Goal: Transaction & Acquisition: Subscribe to service/newsletter

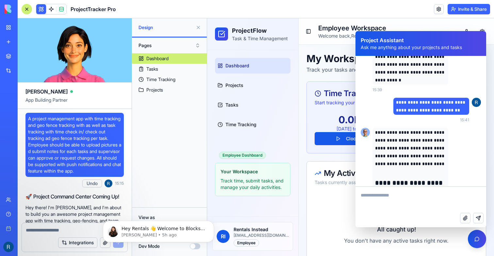
click at [189, 113] on div "Dashboard Tasks Time Tracking Projects" at bounding box center [169, 127] width 75 height 149
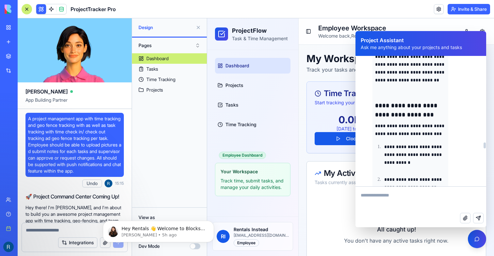
scroll to position [2832, 0]
click at [213, 222] on icon "Dismiss notification" at bounding box center [212, 222] width 4 height 4
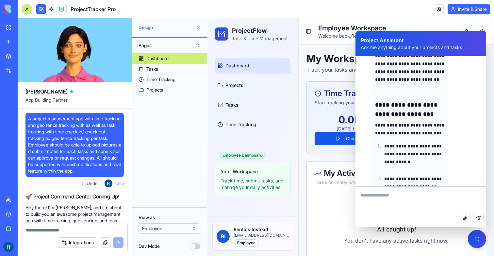
click at [178, 231] on html "BETA My workspace New app Marketplace Integrations Recent Untitled App Social M…" at bounding box center [247, 128] width 494 height 256
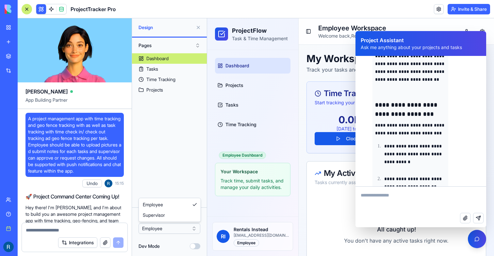
click at [178, 231] on html "BETA My workspace New app Marketplace Integrations Recent Untitled App Social M…" at bounding box center [247, 128] width 494 height 256
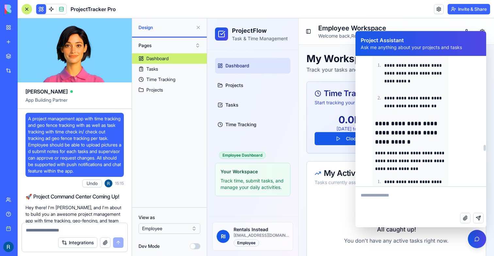
scroll to position [2916, 0]
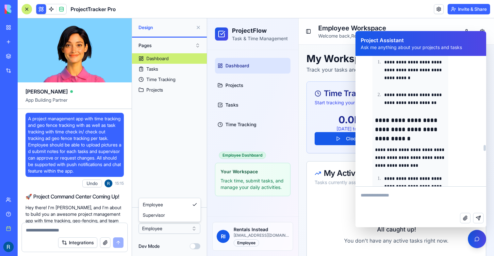
click at [167, 228] on html "BETA My workspace New app Marketplace Integrations Recent Untitled App Social M…" at bounding box center [247, 128] width 494 height 256
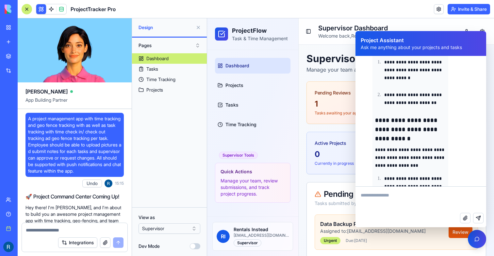
click at [169, 229] on html "BETA My workspace New app Marketplace Integrations Recent Untitled App Social M…" at bounding box center [247, 128] width 494 height 256
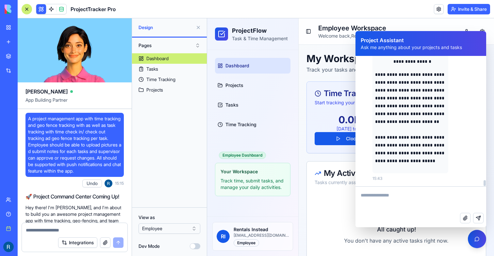
scroll to position [4071, 0]
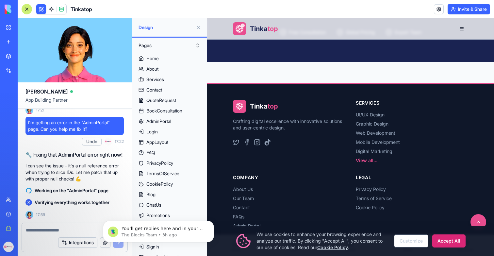
scroll to position [1083, 0]
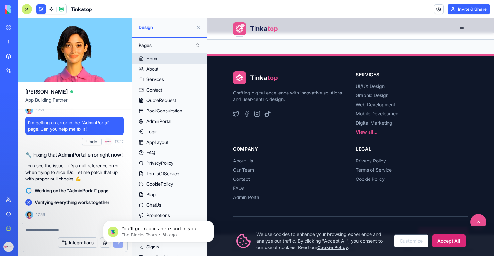
click at [156, 60] on div "Home" at bounding box center [152, 58] width 12 height 7
click at [155, 66] on div "About" at bounding box center [152, 69] width 12 height 7
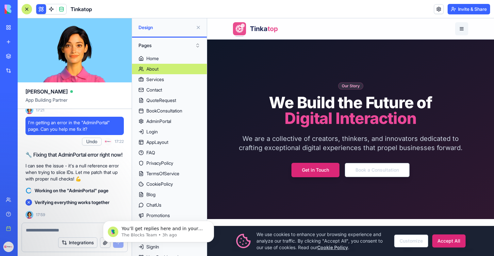
click at [461, 33] on button "button" at bounding box center [461, 28] width 13 height 13
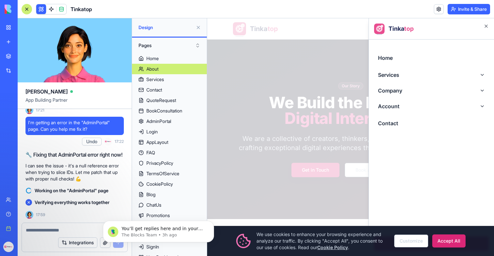
click at [271, 81] on div at bounding box center [350, 136] width 287 height 237
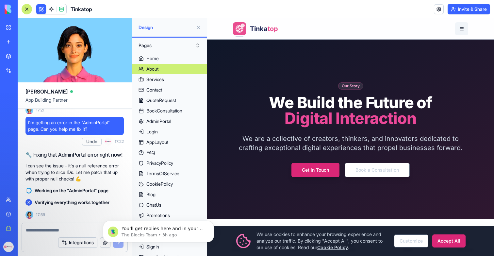
click at [459, 29] on button "button" at bounding box center [461, 28] width 13 height 13
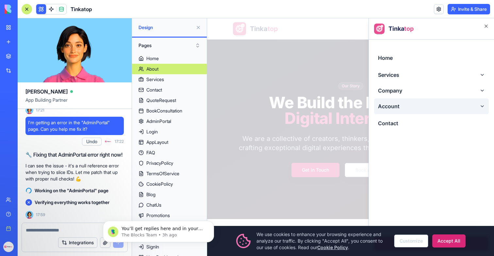
click at [390, 106] on button "Account" at bounding box center [431, 106] width 115 height 16
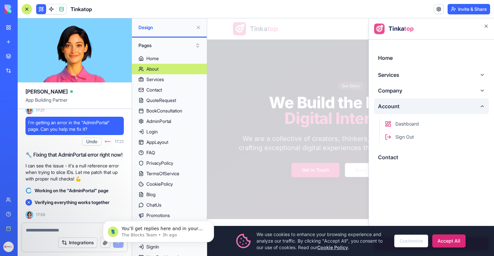
click at [390, 106] on button "Account" at bounding box center [431, 106] width 115 height 16
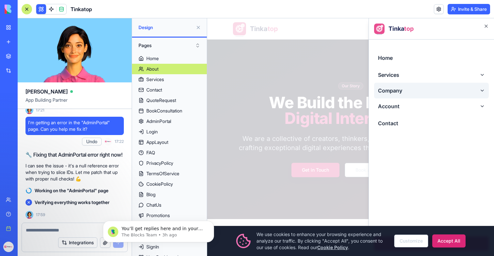
click at [393, 95] on button "Company" at bounding box center [431, 91] width 115 height 16
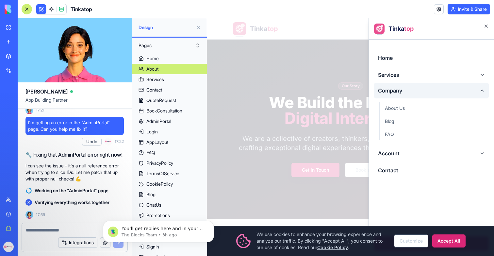
click at [393, 95] on button "Company" at bounding box center [431, 91] width 115 height 16
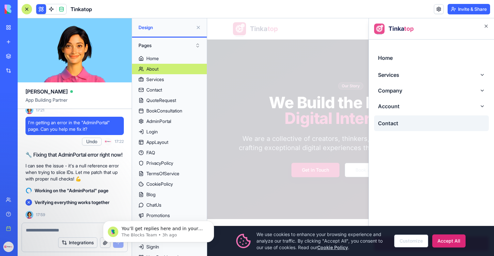
click at [393, 117] on link "Contact" at bounding box center [431, 123] width 115 height 16
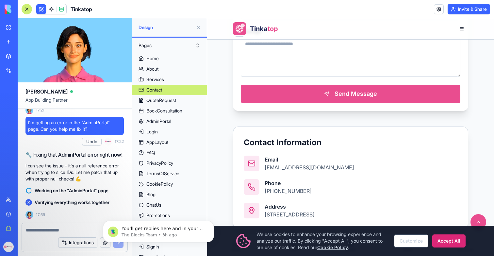
scroll to position [411, 0]
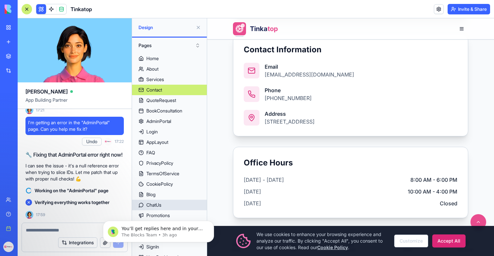
click at [164, 203] on link "ChatUs" at bounding box center [169, 205] width 75 height 10
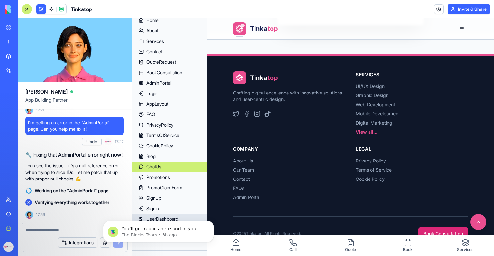
scroll to position [53, 0]
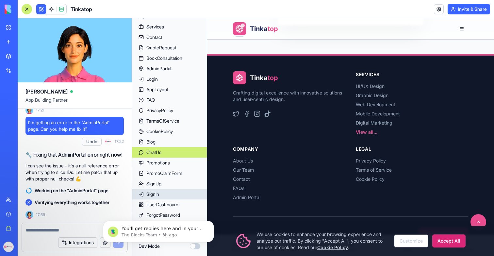
click at [159, 197] on div "SignIn" at bounding box center [152, 194] width 13 height 7
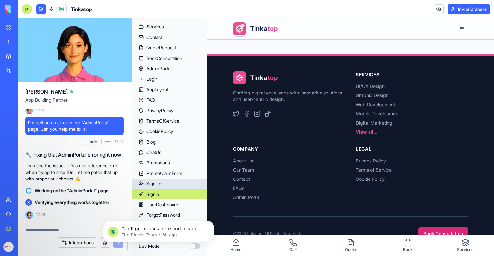
click at [159, 181] on div "SignUp" at bounding box center [153, 183] width 15 height 7
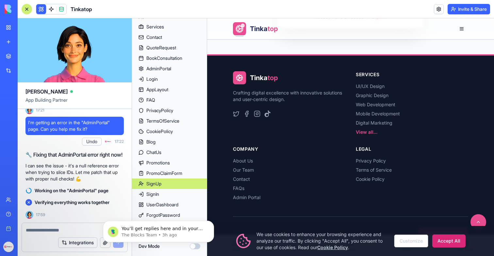
click at [156, 184] on div "SignUp" at bounding box center [153, 183] width 15 height 7
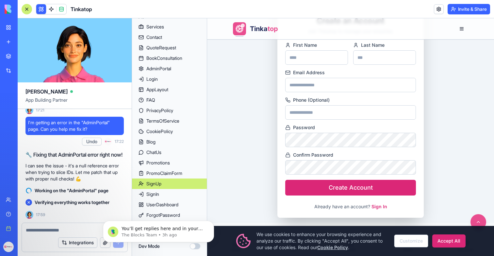
scroll to position [0, 0]
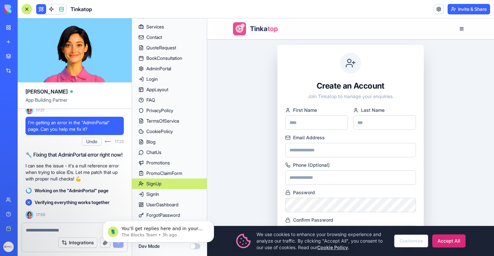
click at [309, 109] on label "First Name" at bounding box center [316, 109] width 63 height 5
click at [309, 115] on input "First Name" at bounding box center [316, 122] width 63 height 14
click at [309, 117] on input "First Name" at bounding box center [316, 122] width 63 height 14
type input "******"
click at [375, 109] on label "Last Name" at bounding box center [384, 109] width 63 height 5
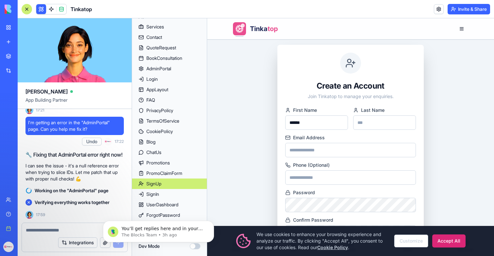
click at [375, 115] on input "Last Name" at bounding box center [384, 122] width 63 height 14
click at [374, 119] on input "Last Name" at bounding box center [384, 122] width 63 height 14
type input "****"
click at [333, 149] on input "Email Address" at bounding box center [350, 150] width 131 height 14
type input "**********"
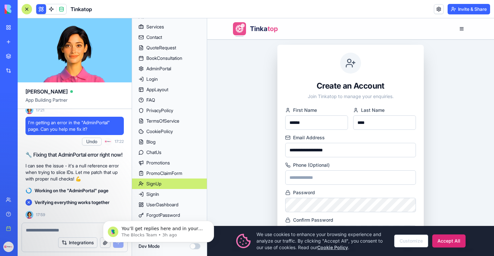
click at [346, 178] on input "Phone (Optional)" at bounding box center [350, 177] width 131 height 14
type input "**********"
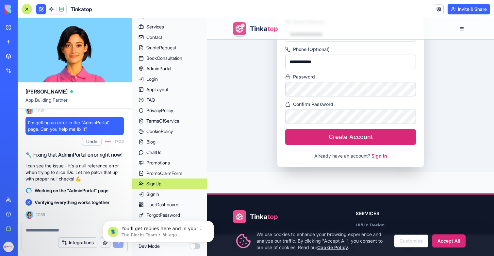
scroll to position [120, 0]
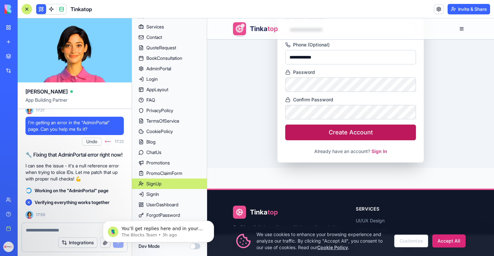
click at [347, 137] on button "Create Account" at bounding box center [350, 132] width 131 height 16
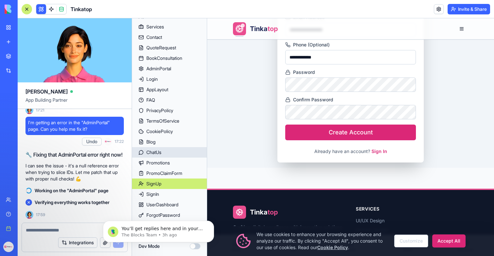
click at [160, 150] on div "ChatUs" at bounding box center [153, 152] width 15 height 7
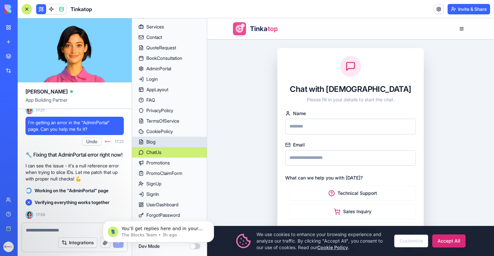
click at [160, 140] on link "Blog" at bounding box center [169, 142] width 75 height 10
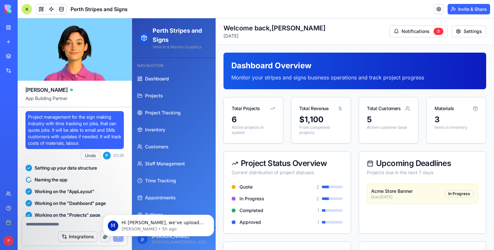
scroll to position [36745, 0]
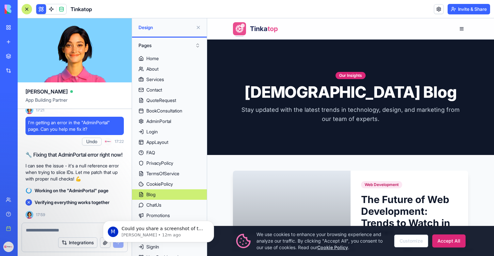
scroll to position [53, 0]
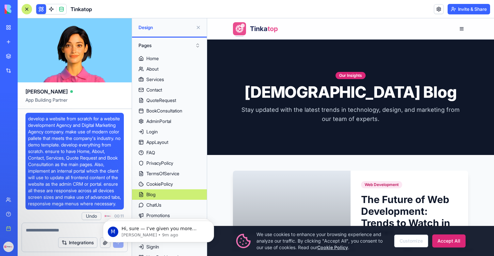
scroll to position [53, 0]
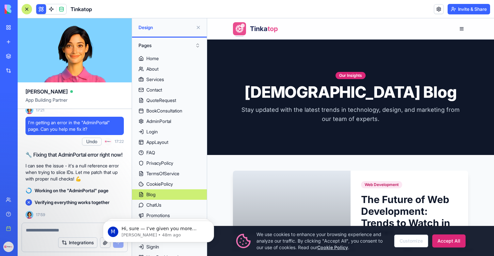
scroll to position [53, 0]
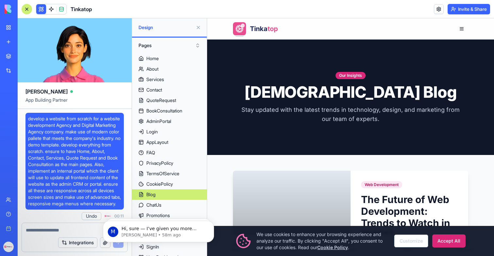
scroll to position [53, 0]
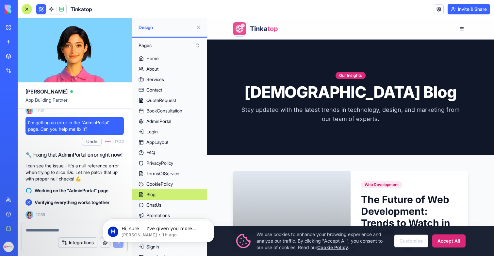
scroll to position [53, 0]
